Goal: Task Accomplishment & Management: Manage account settings

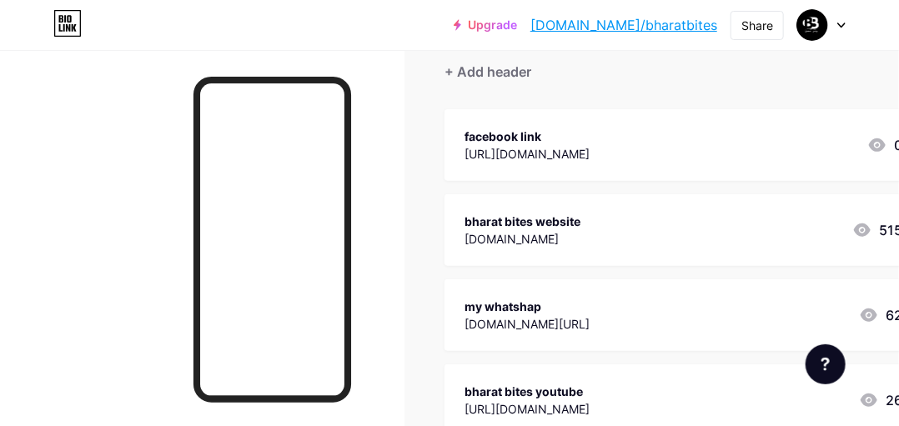
scroll to position [150, 0]
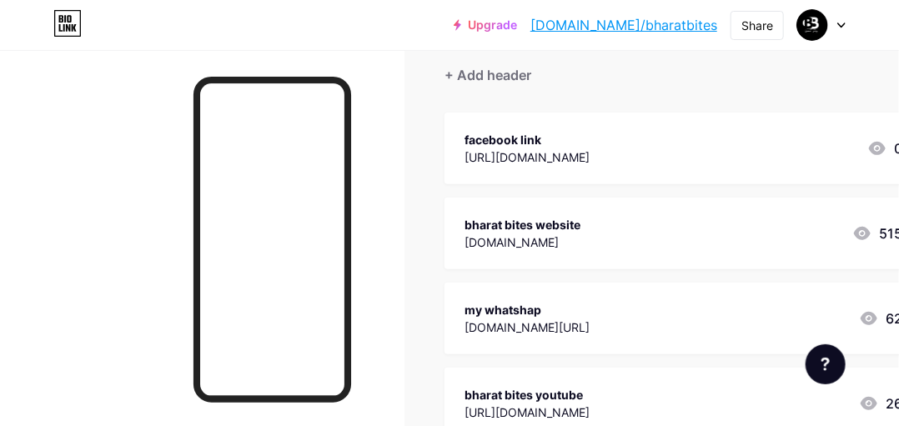
click at [569, 306] on div "my whatshap" at bounding box center [527, 310] width 125 height 18
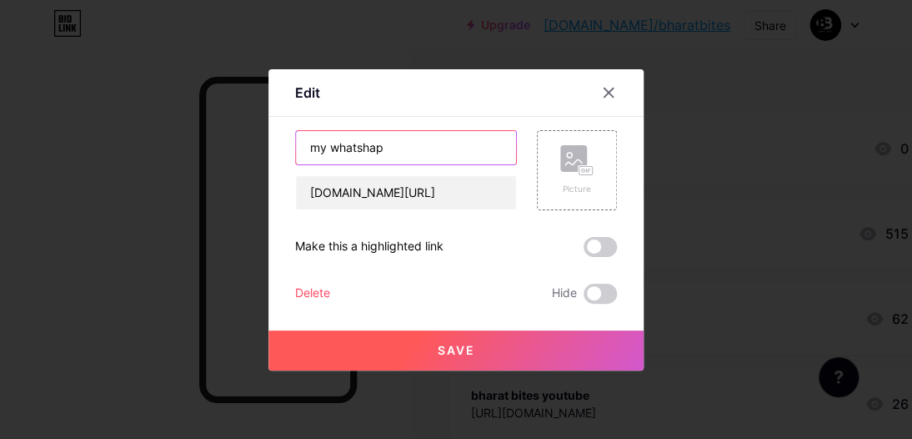
click at [314, 157] on input "my whatshap" at bounding box center [406, 147] width 220 height 33
click at [407, 141] on input "My whatshap" at bounding box center [406, 147] width 220 height 33
click at [332, 146] on input "My whatsAPP" at bounding box center [406, 147] width 220 height 33
click at [319, 161] on input "My WhatsAPP" at bounding box center [406, 147] width 220 height 33
click at [387, 144] on input "WhatsAPP" at bounding box center [406, 147] width 220 height 33
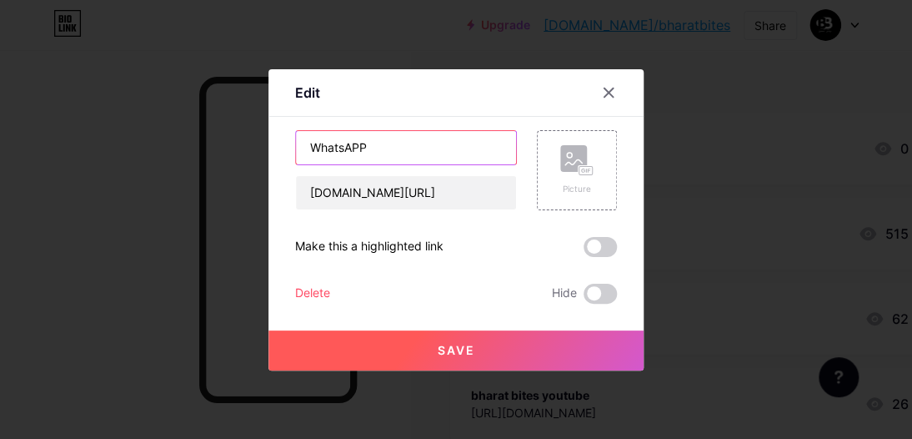
type input "WhatsAPP"
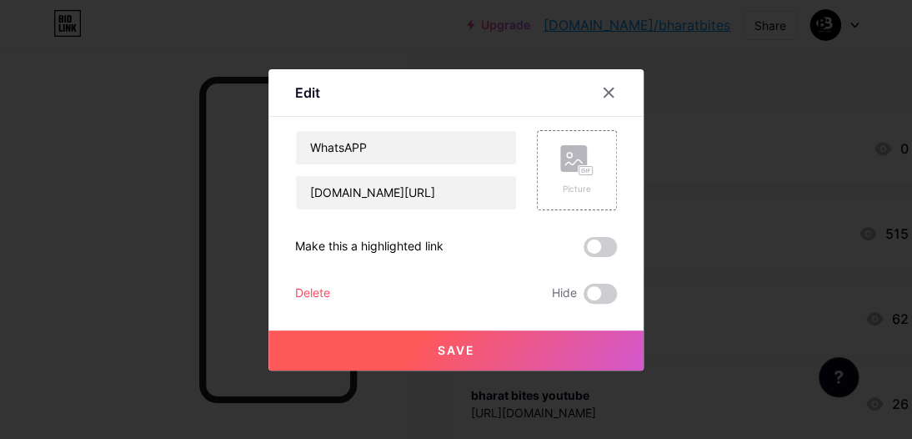
click at [438, 344] on span "Save" at bounding box center [457, 350] width 38 height 14
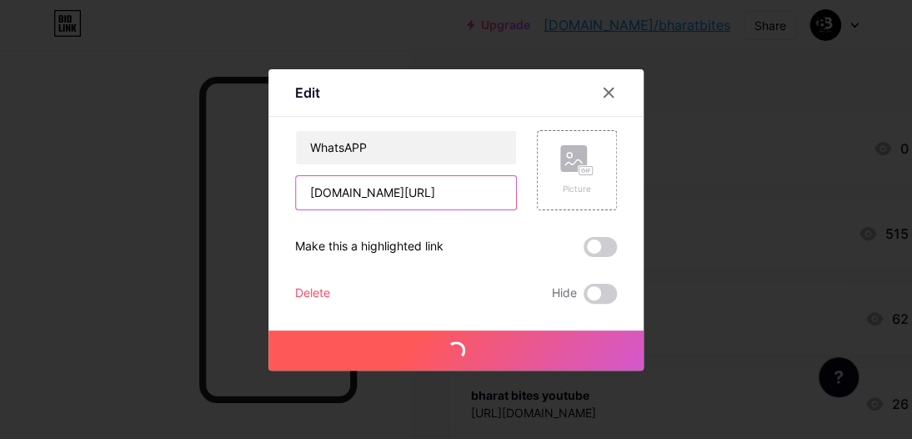
click at [447, 200] on input "[DOMAIN_NAME][URL]" at bounding box center [406, 192] width 220 height 33
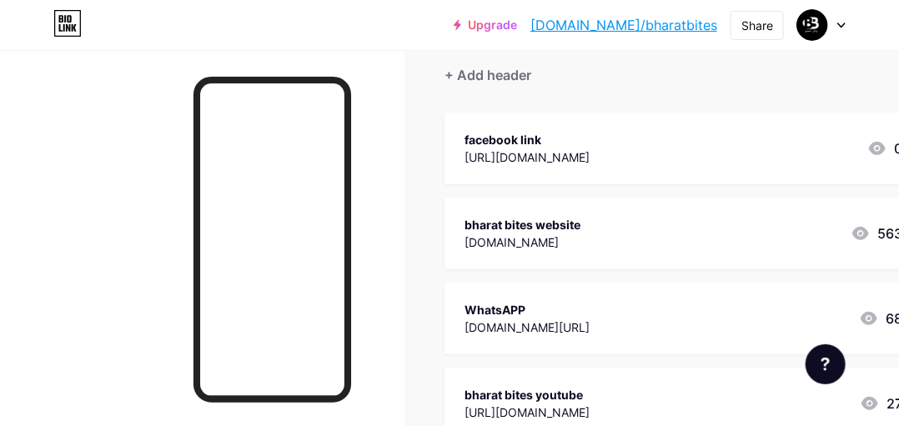
click at [580, 331] on div "[DOMAIN_NAME][URL]" at bounding box center [527, 328] width 125 height 18
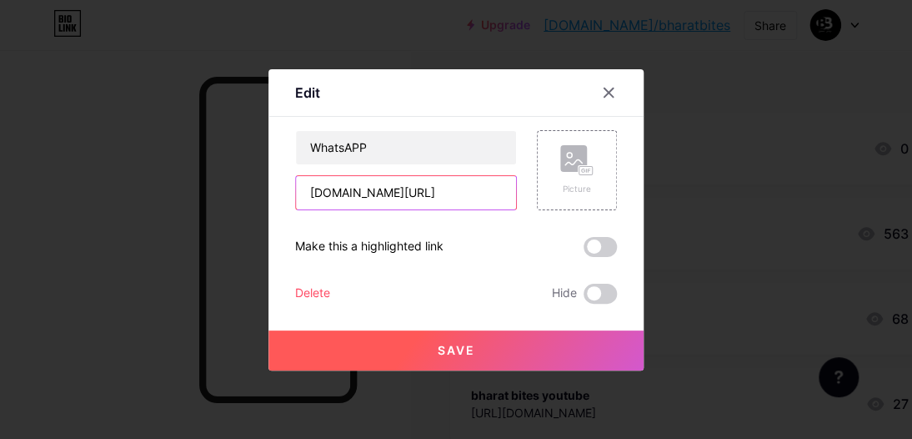
click at [465, 186] on input "[DOMAIN_NAME][URL]" at bounding box center [406, 192] width 220 height 33
type input "w"
paste input "[URL][DOMAIN_NAME]"
type input "[URL][DOMAIN_NAME]"
click at [447, 348] on span "Save" at bounding box center [457, 350] width 38 height 14
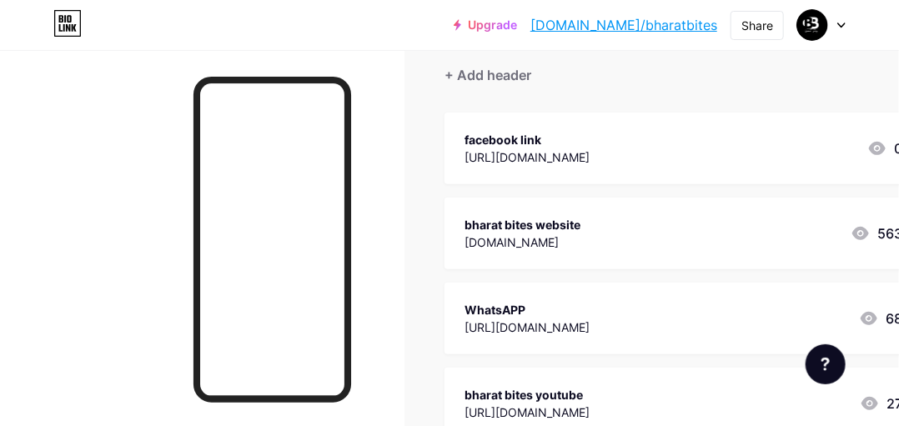
click at [505, 221] on div "bharat bites website" at bounding box center [523, 225] width 116 height 18
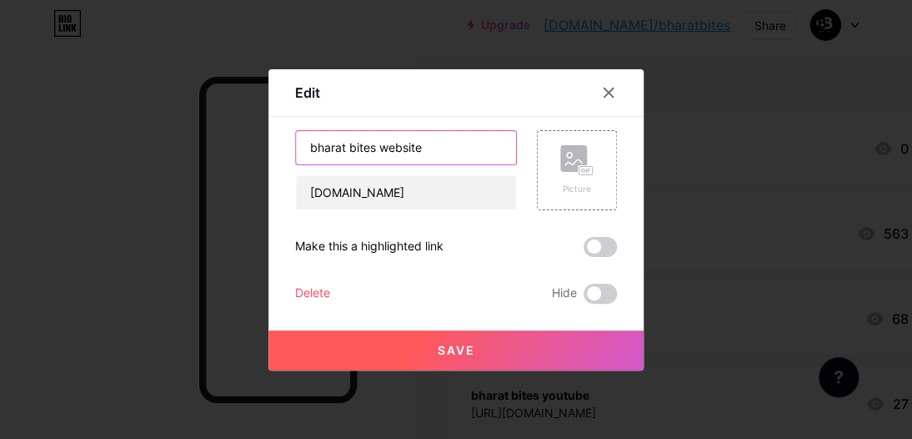
click at [310, 152] on input "bharat bites website" at bounding box center [406, 147] width 220 height 33
type input "Bharat bites website"
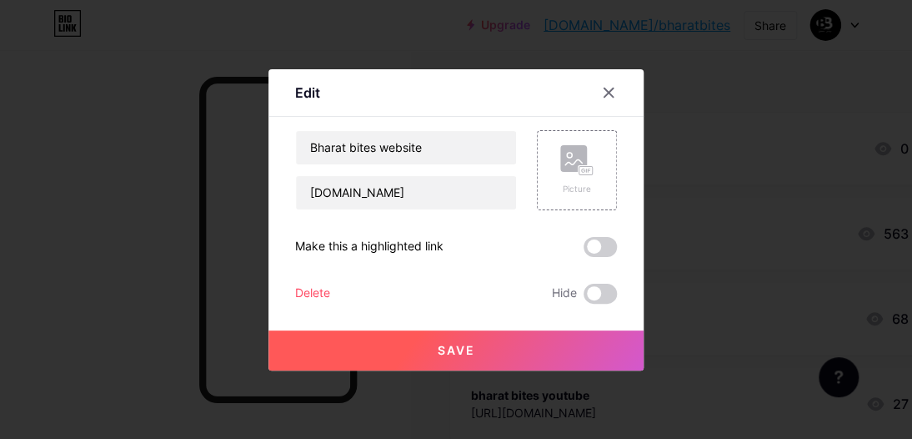
click at [391, 351] on button "Save" at bounding box center [456, 350] width 375 height 40
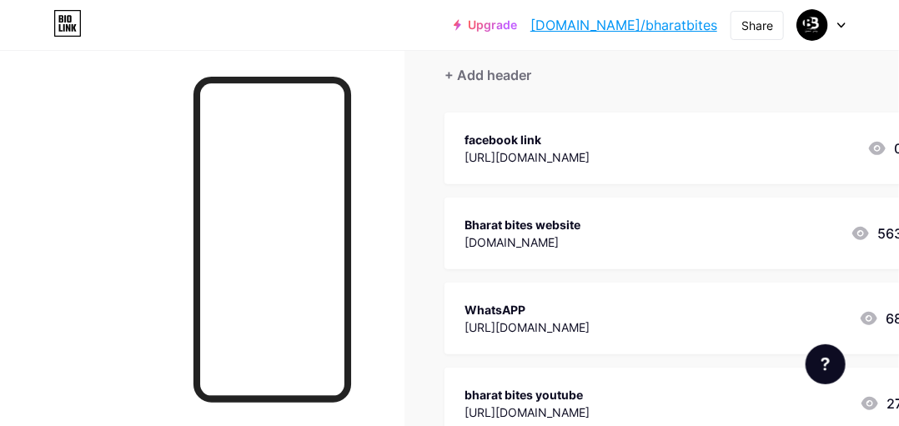
click at [517, 131] on div "facebook link" at bounding box center [527, 140] width 125 height 18
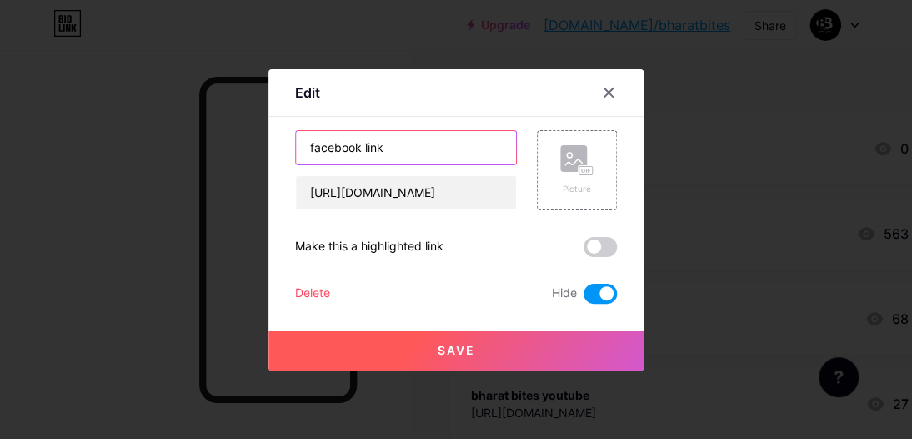
click at [308, 154] on input "facebook link" at bounding box center [406, 147] width 220 height 33
type input "Facebook link"
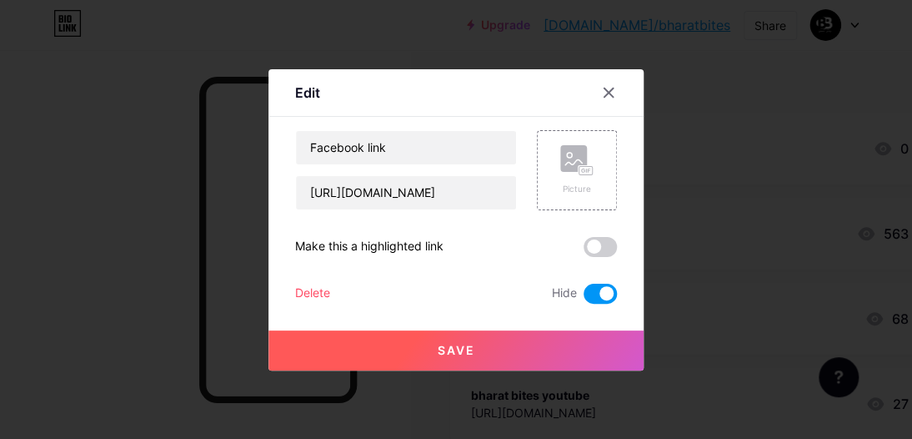
click at [396, 350] on button "Save" at bounding box center [456, 350] width 375 height 40
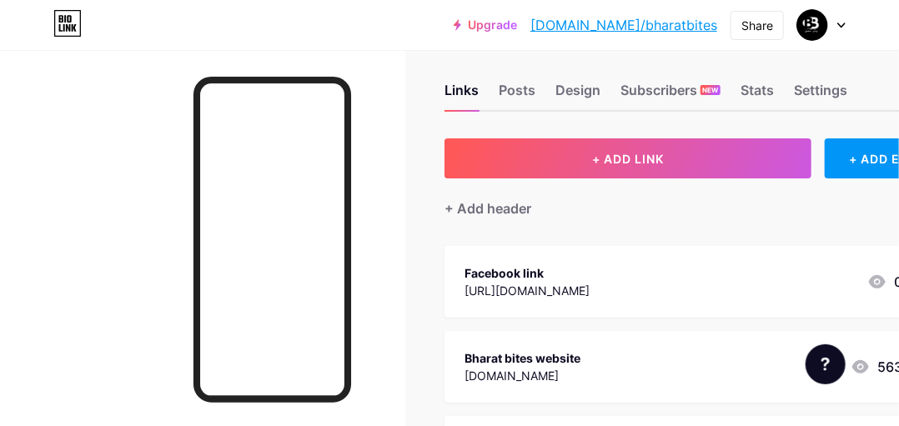
scroll to position [0, 0]
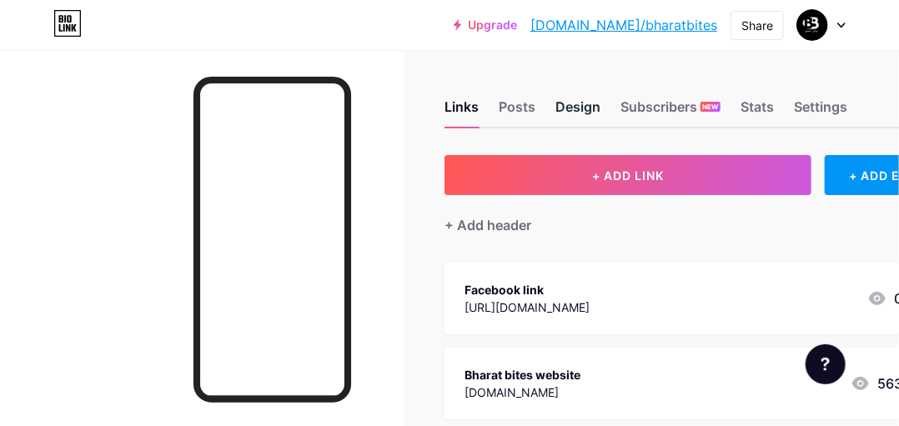
click at [568, 115] on div "Design" at bounding box center [577, 112] width 45 height 30
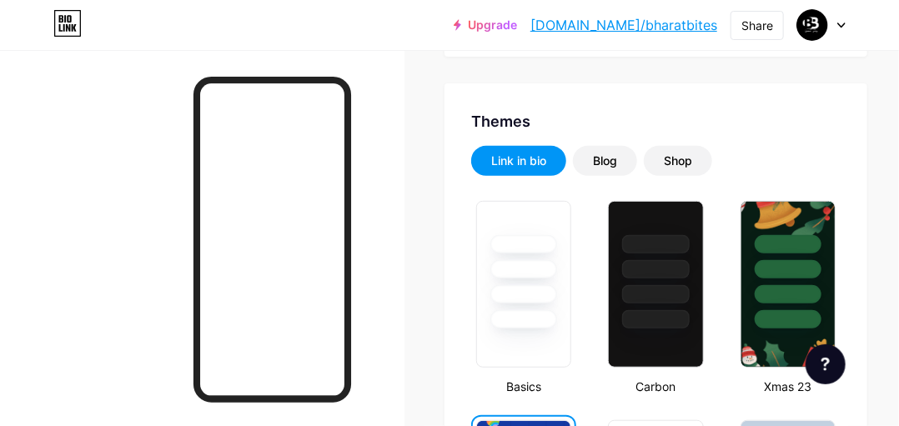
scroll to position [300, 0]
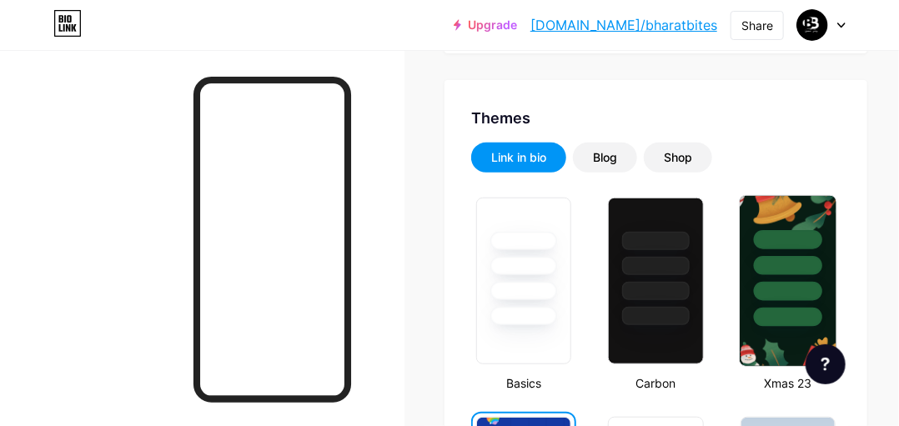
click at [776, 264] on div at bounding box center [788, 265] width 69 height 19
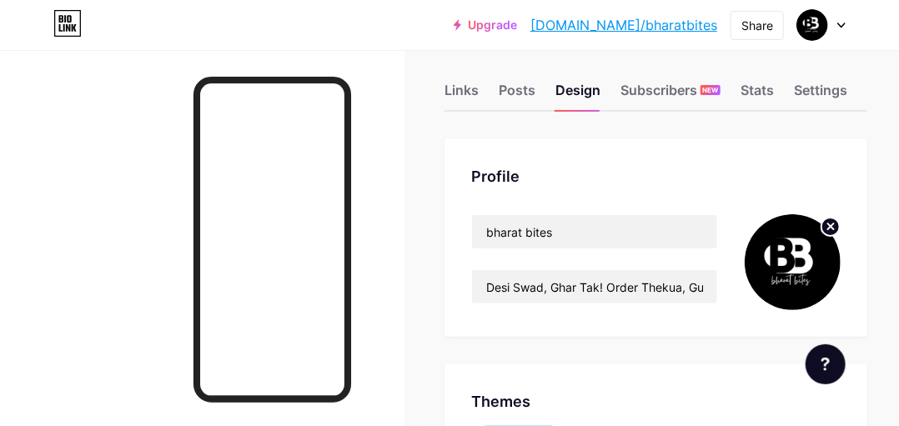
scroll to position [15, 0]
